Goal: Information Seeking & Learning: Learn about a topic

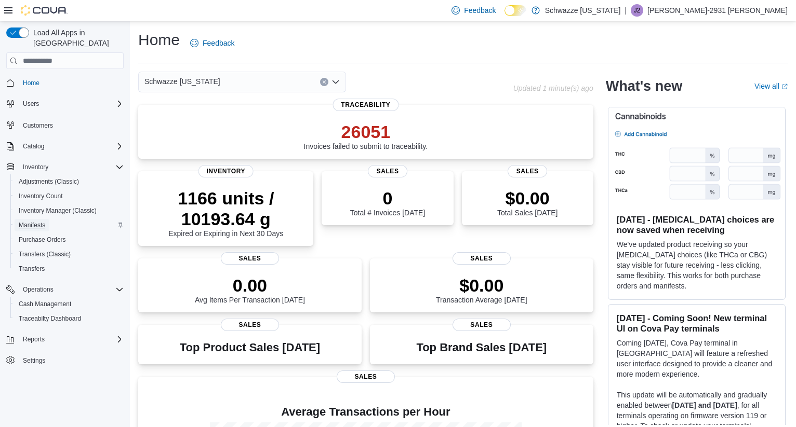
click at [39, 221] on span "Manifests" at bounding box center [32, 225] width 26 height 8
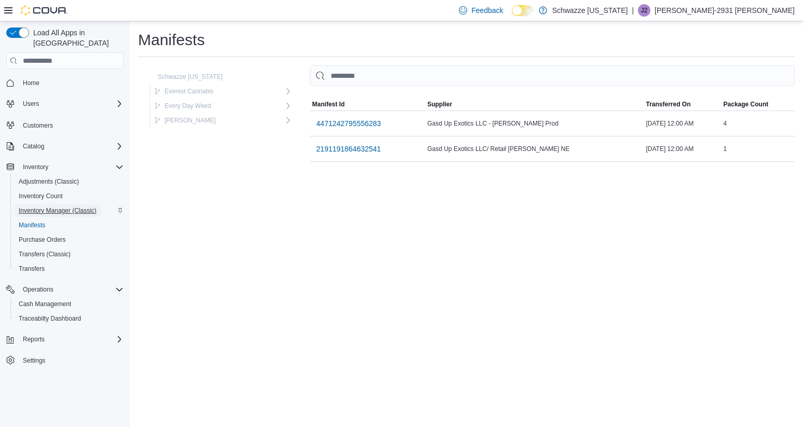
click at [35, 207] on span "Inventory Manager (Classic)" at bounding box center [58, 211] width 78 height 8
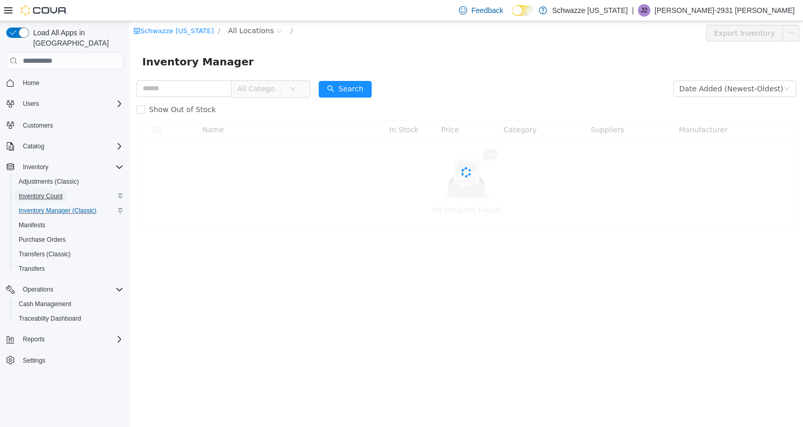
click at [36, 192] on span "Inventory Count" at bounding box center [41, 196] width 44 height 8
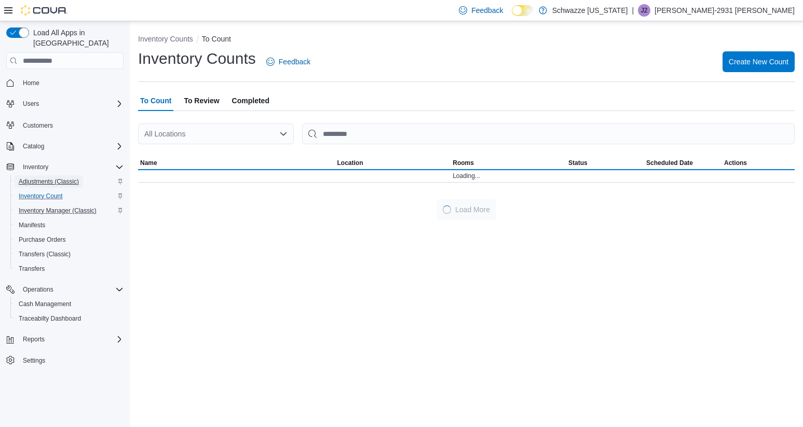
click at [37, 178] on span "Adjustments (Classic)" at bounding box center [49, 182] width 60 height 8
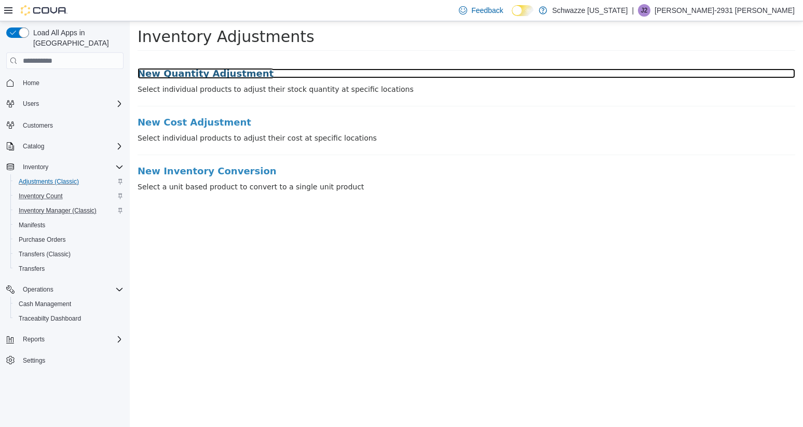
click at [195, 73] on h3 "New Quantity Adjustment" at bounding box center [467, 74] width 658 height 10
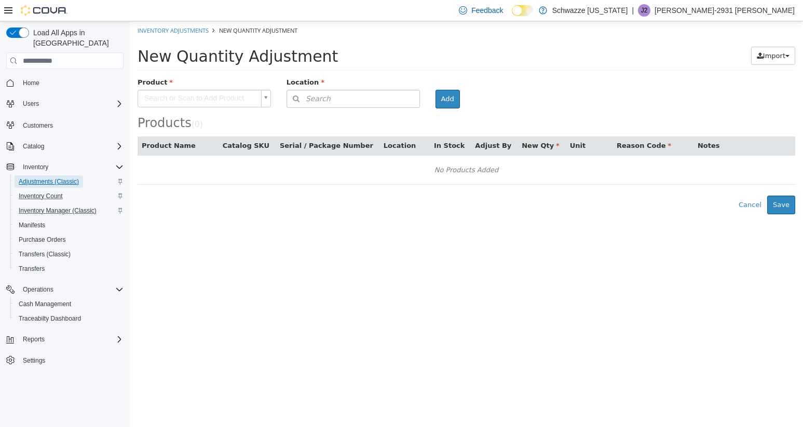
click at [48, 178] on span "Adjustments (Classic)" at bounding box center [49, 182] width 60 height 8
click at [34, 100] on span "Users" at bounding box center [31, 104] width 16 height 8
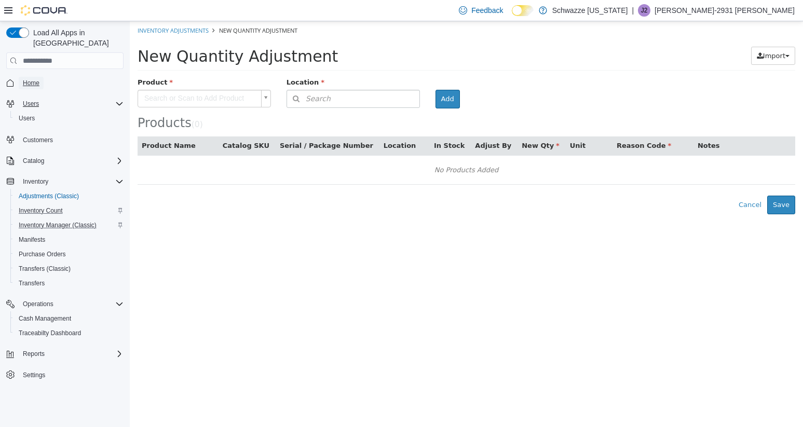
click at [36, 79] on span "Home" at bounding box center [31, 83] width 17 height 8
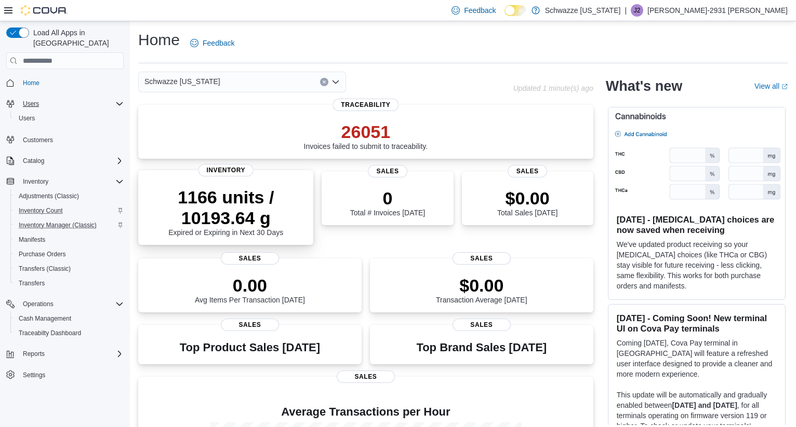
click at [270, 204] on p "1166 units / 10193.64 g" at bounding box center [225, 208] width 158 height 42
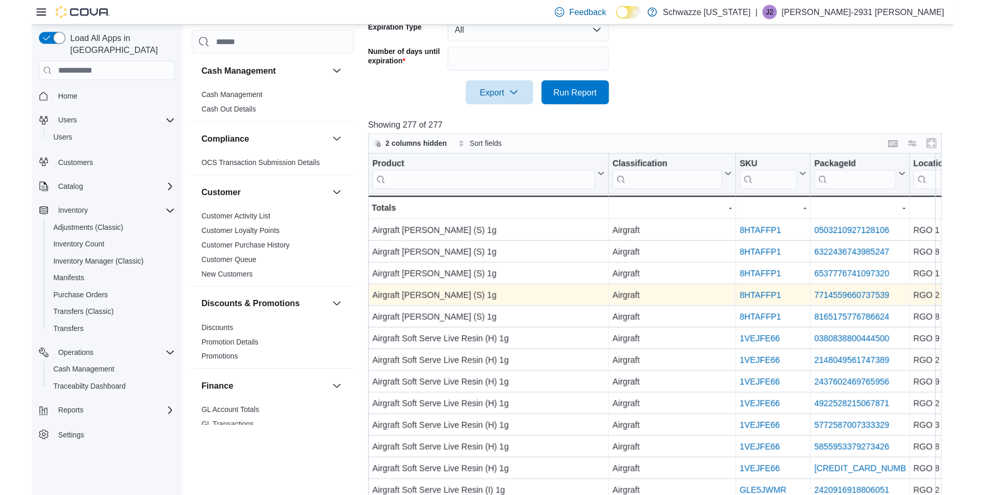
scroll to position [312, 0]
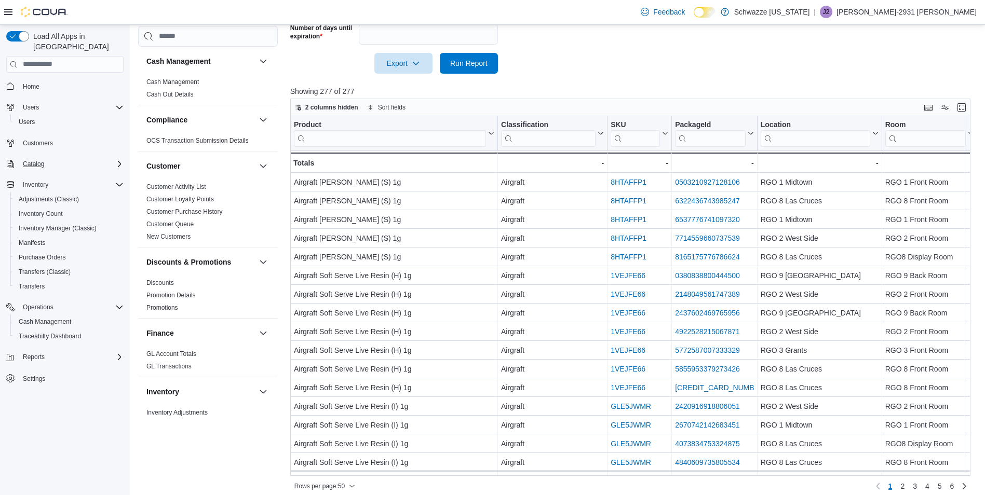
click at [120, 160] on icon "Complex example" at bounding box center [119, 164] width 8 height 8
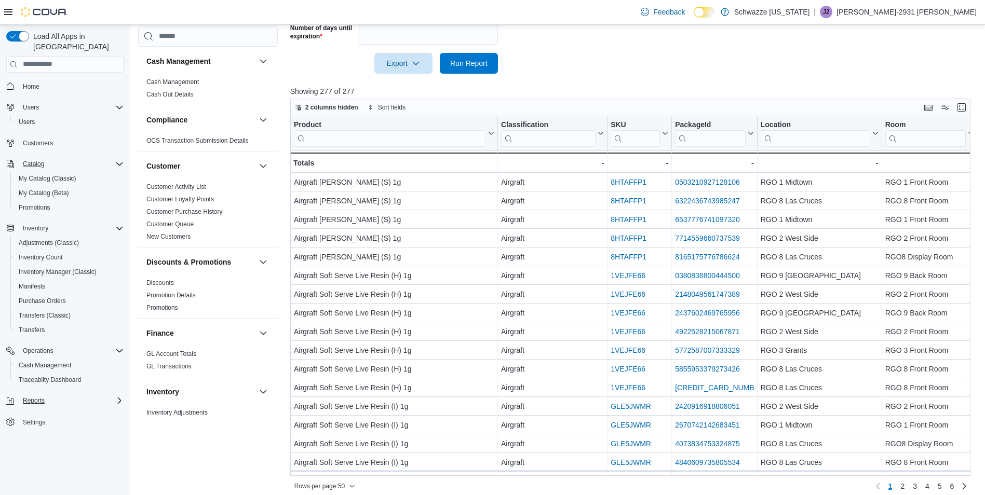
click at [115, 397] on icon "Complex example" at bounding box center [119, 401] width 8 height 8
click at [166, 31] on input "search" at bounding box center [208, 36] width 140 height 21
click at [169, 34] on input "search" at bounding box center [208, 36] width 140 height 21
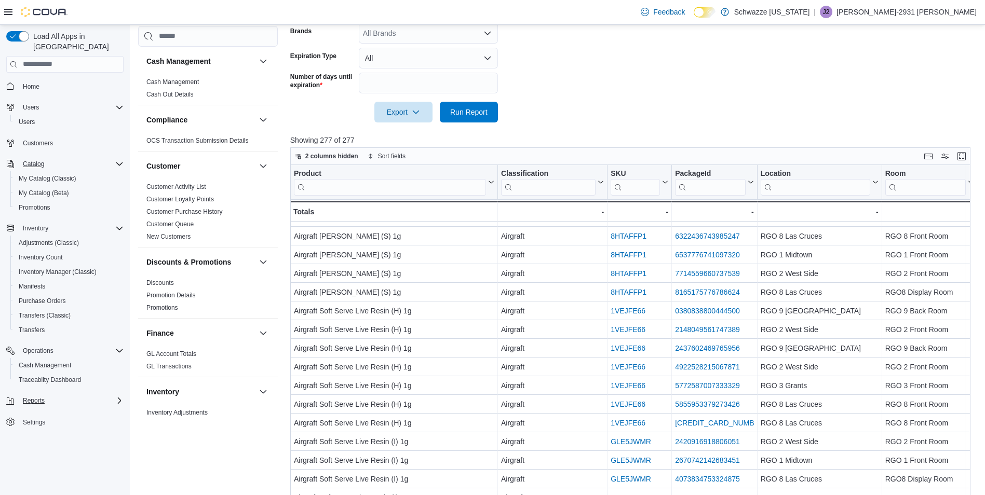
scroll to position [0, 0]
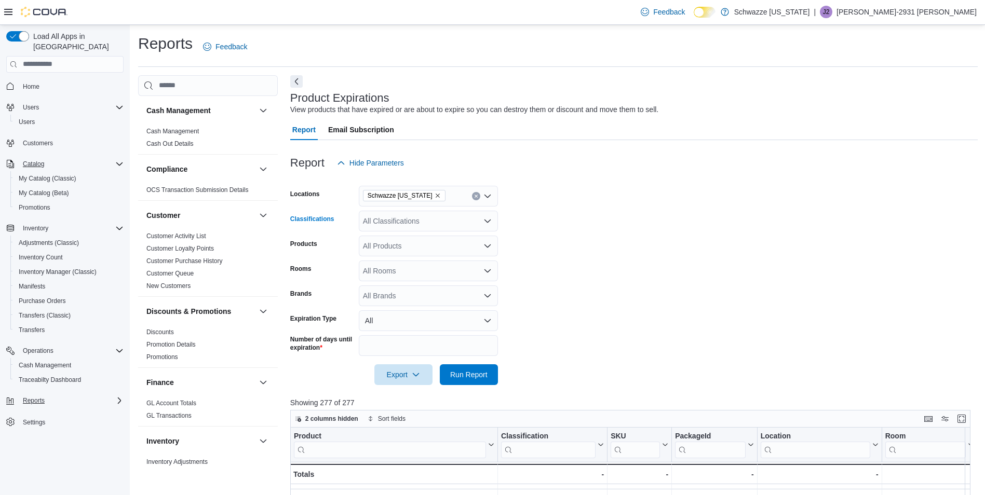
click at [487, 219] on icon "Open list of options" at bounding box center [488, 221] width 8 height 8
click at [487, 219] on icon "Close list of options" at bounding box center [488, 221] width 8 height 8
click at [489, 245] on icon "Open list of options" at bounding box center [488, 246] width 8 height 8
click at [489, 245] on icon "Close list of options" at bounding box center [488, 246] width 8 height 8
click at [430, 350] on input "**" at bounding box center [428, 345] width 139 height 21
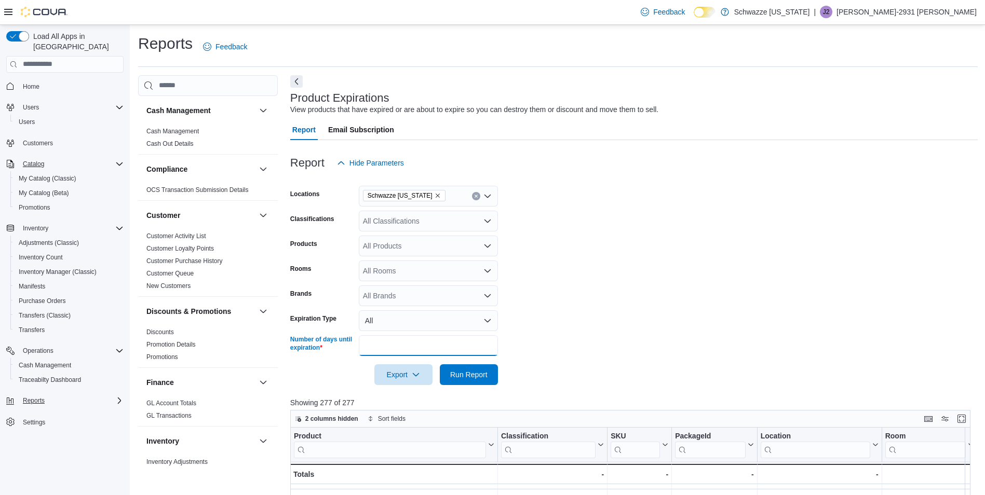
type input "*"
click at [440, 365] on button "Run Report" at bounding box center [469, 375] width 58 height 21
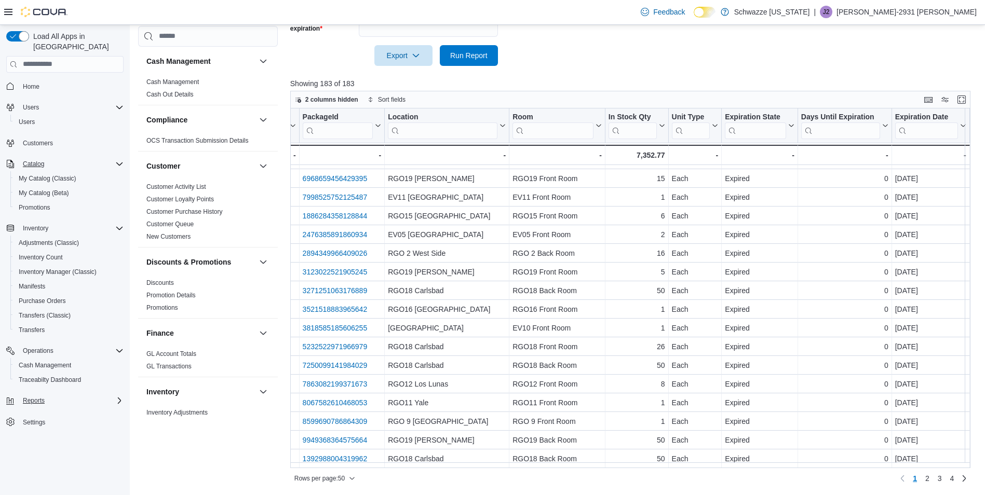
scroll to position [637, 372]
click at [803, 427] on link "Next page" at bounding box center [964, 478] width 12 height 12
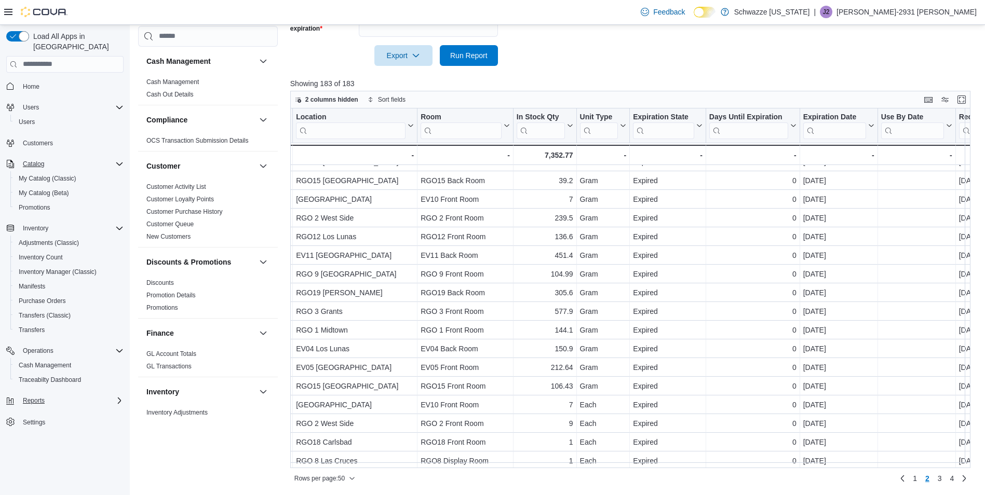
scroll to position [637, 464]
click at [803, 427] on link "3" at bounding box center [940, 479] width 12 height 17
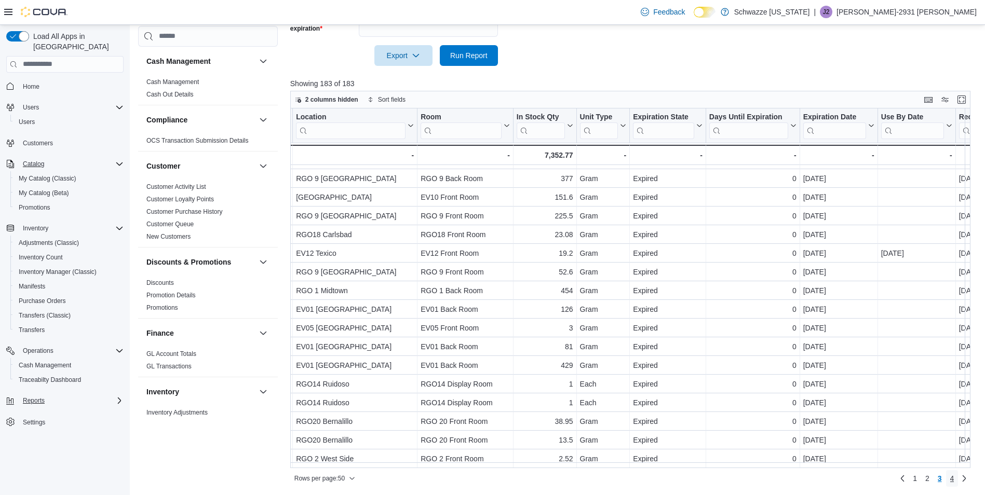
click at [803, 427] on span "4" at bounding box center [952, 479] width 4 height 10
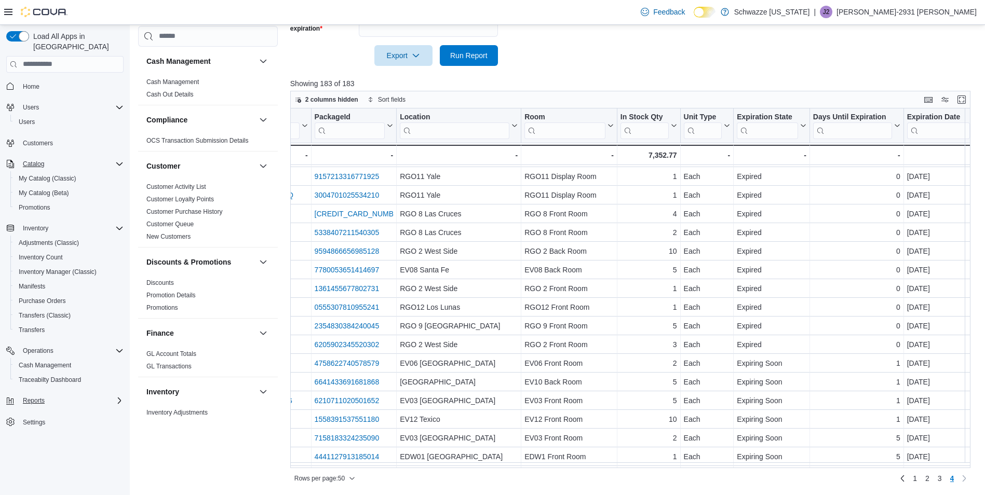
scroll to position [260, 474]
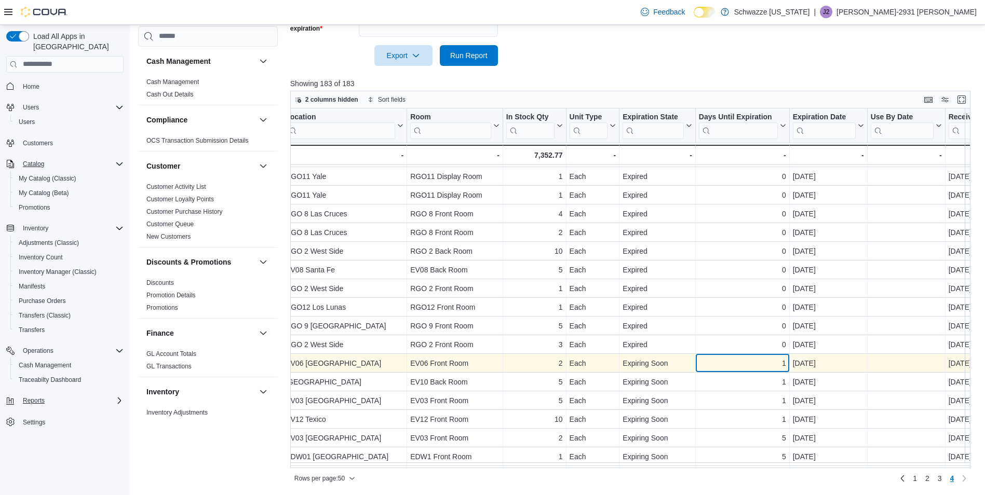
click at [702, 363] on div "1" at bounding box center [742, 363] width 87 height 12
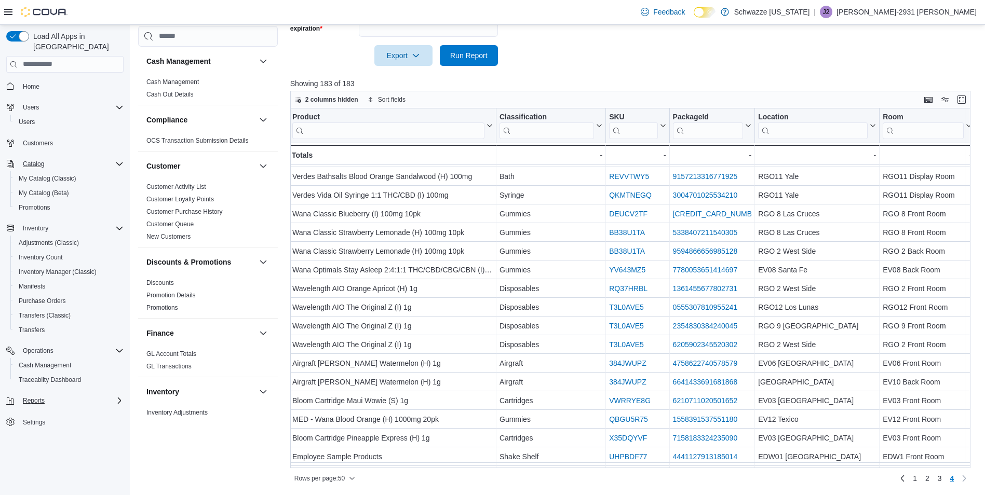
scroll to position [260, 0]
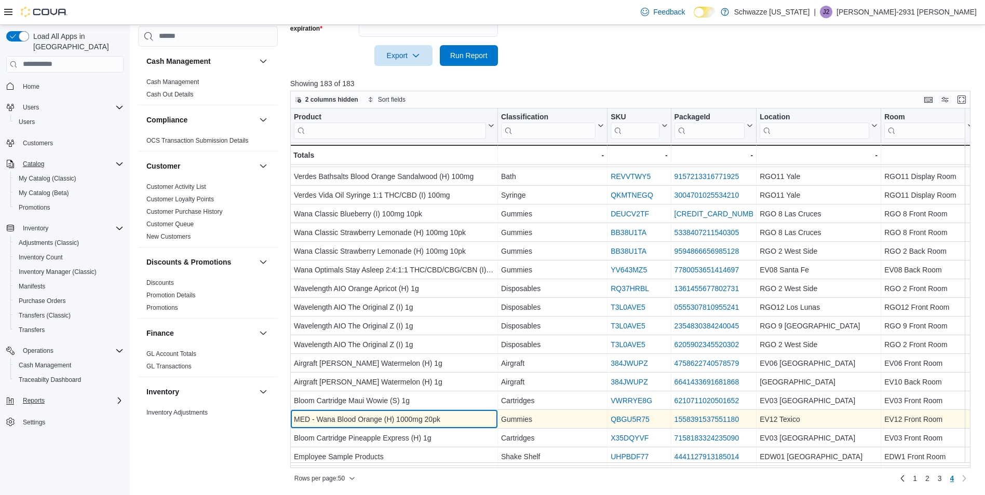
click at [346, 418] on div "MED - Wana Blood Orange (H) 1000mg 20pk" at bounding box center [394, 419] width 200 height 12
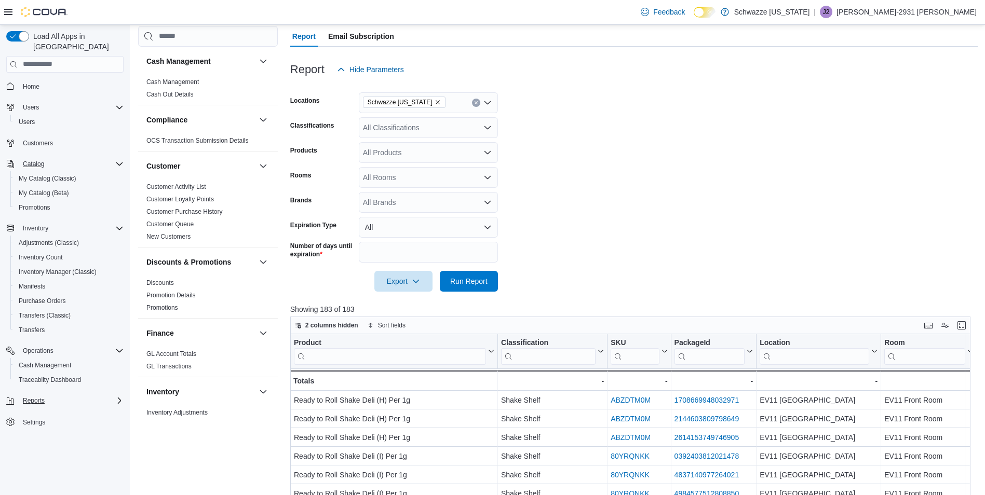
scroll to position [60, 0]
